Goal: Obtain resource: Obtain resource

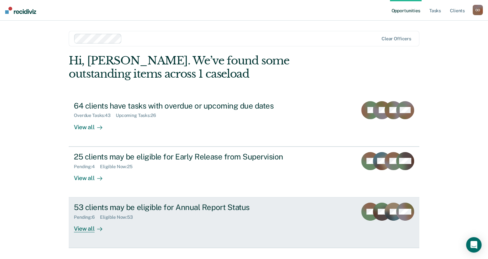
click at [135, 207] on div "53 clients may be eligible for Annual Report Status" at bounding box center [187, 207] width 227 height 9
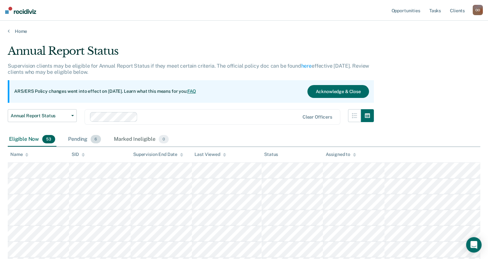
click at [79, 141] on div "Pending 6" at bounding box center [84, 140] width 35 height 14
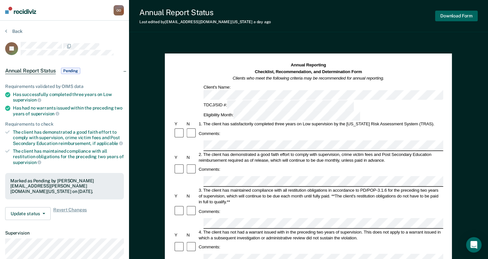
click at [458, 17] on button "Download Form" at bounding box center [456, 16] width 43 height 11
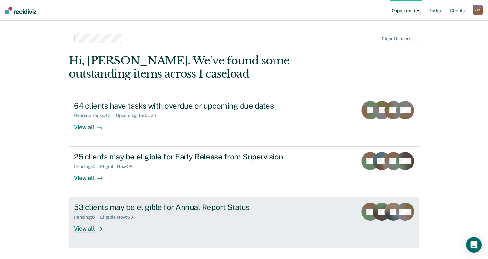
click at [99, 228] on icon at bounding box center [99, 229] width 5 height 5
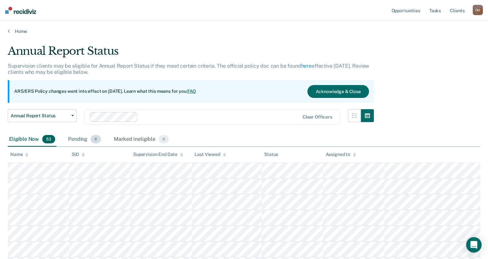
click at [79, 141] on div "Pending 6" at bounding box center [84, 140] width 35 height 14
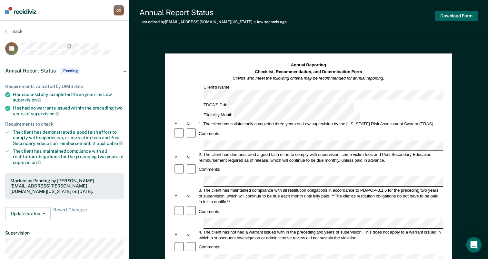
click at [461, 18] on button "Download Form" at bounding box center [456, 16] width 43 height 11
